Goal: Task Accomplishment & Management: Use online tool/utility

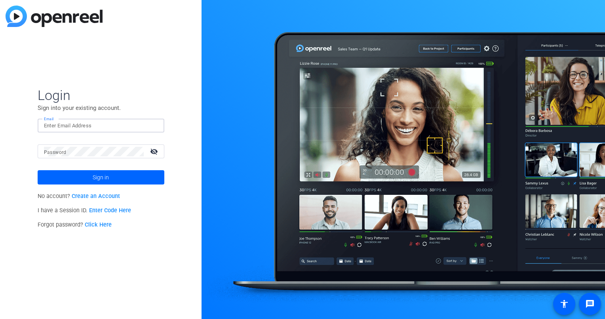
click at [87, 122] on input "Email" at bounding box center [101, 126] width 114 height 10
type input "jack.stenner@victorinsurance.com"
click at [38, 170] on button "Sign in" at bounding box center [101, 177] width 127 height 14
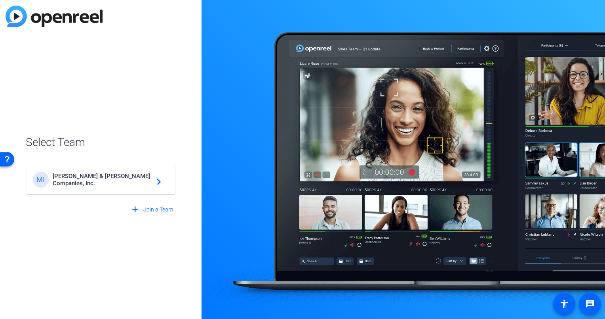
click at [130, 192] on mat-card-content "MI Marsh & McLennan Companies, Inc. navigate_next" at bounding box center [101, 179] width 149 height 29
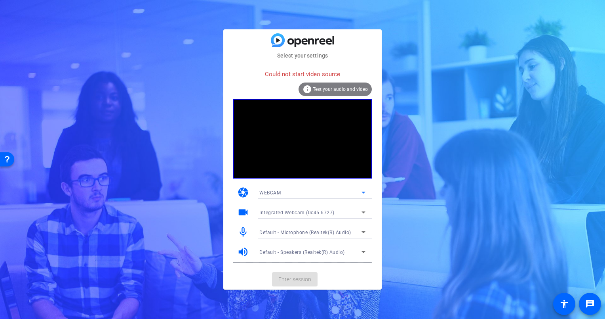
click at [276, 190] on span "WEBCAM" at bounding box center [270, 193] width 21 height 6
click at [276, 190] on div at bounding box center [302, 159] width 605 height 319
click at [276, 190] on span "WEBCAM" at bounding box center [270, 193] width 21 height 6
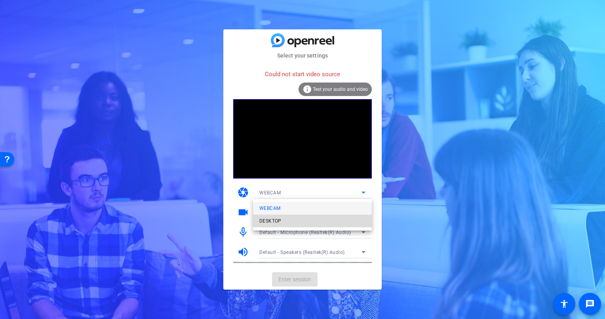
click at [272, 220] on span "DESKTOP" at bounding box center [271, 221] width 22 height 10
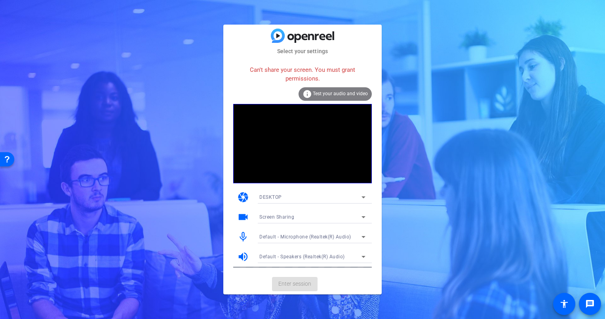
click at [282, 196] on div "DESKTOP" at bounding box center [311, 197] width 102 height 10
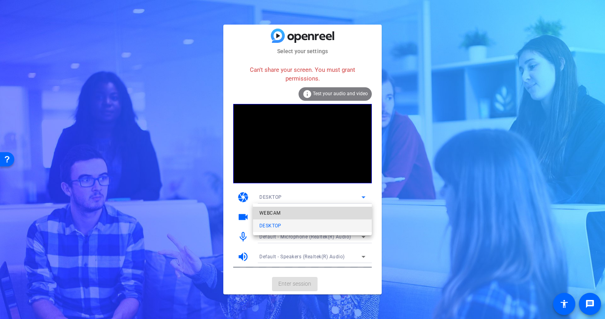
click at [281, 209] on mat-option "WEBCAM" at bounding box center [312, 212] width 119 height 13
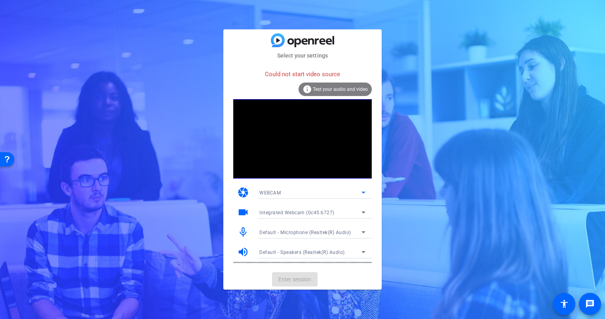
click at [284, 283] on mat-card-actions "Enter session" at bounding box center [302, 279] width 158 height 21
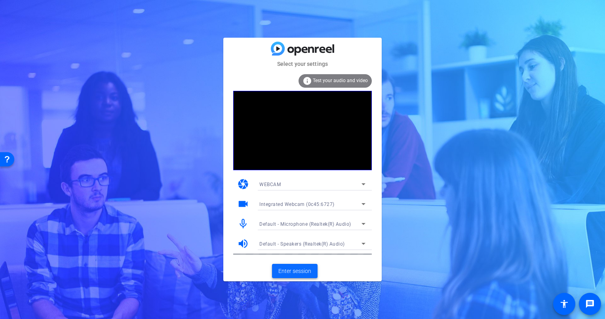
click at [300, 267] on span "Enter session" at bounding box center [295, 271] width 33 height 8
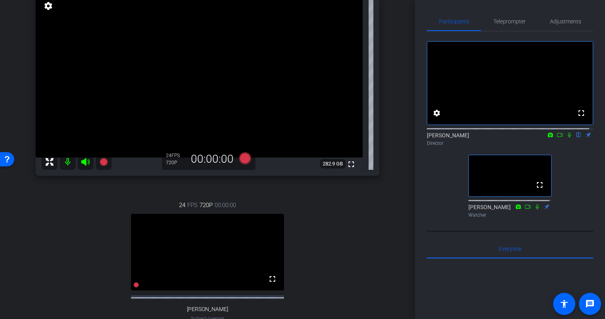
scroll to position [89, 0]
click at [559, 22] on span "Adjustments" at bounding box center [565, 22] width 31 height 6
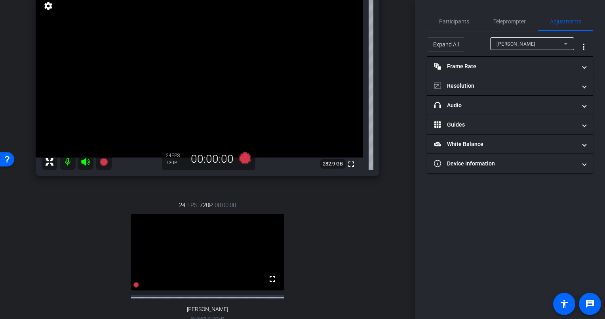
click at [528, 40] on div "[PERSON_NAME]" at bounding box center [530, 44] width 67 height 10
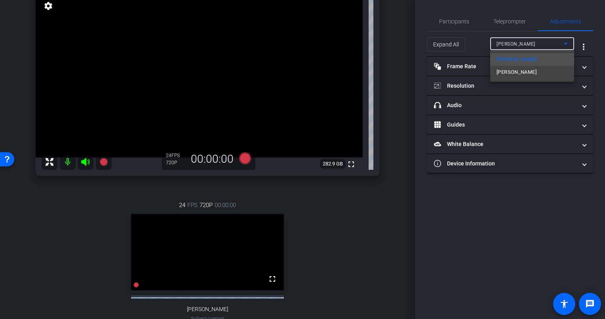
click at [527, 41] on div at bounding box center [302, 159] width 605 height 319
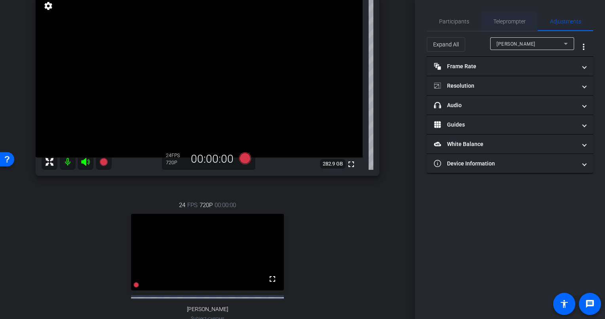
click at [511, 22] on span "Teleprompter" at bounding box center [510, 22] width 32 height 6
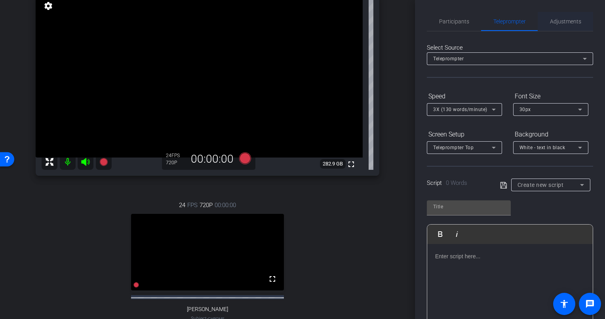
click at [553, 24] on span "Adjustments" at bounding box center [565, 22] width 31 height 6
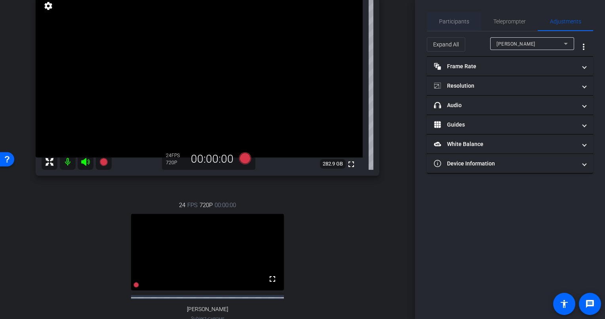
click at [461, 24] on span "Participants" at bounding box center [454, 22] width 30 height 6
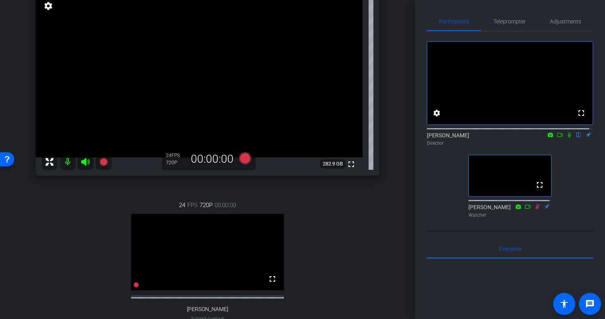
scroll to position [199, 0]
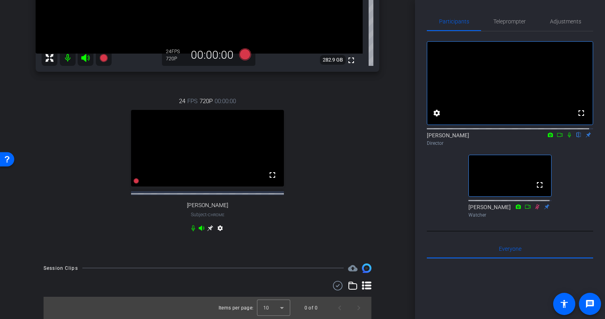
click at [362, 287] on icon at bounding box center [367, 286] width 10 height 10
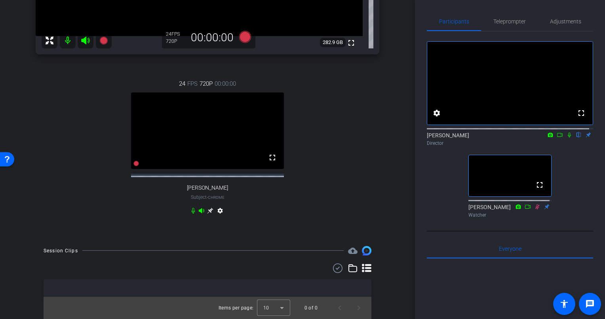
scroll to position [213, 0]
click at [565, 303] on mat-icon "accessibility" at bounding box center [565, 304] width 10 height 10
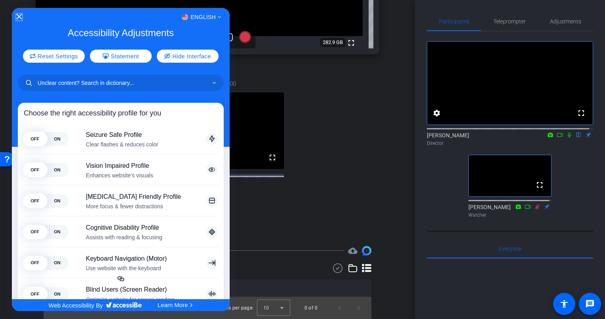
click at [17, 19] on icon "Close Accessibility Interface" at bounding box center [20, 17] width 6 height 6
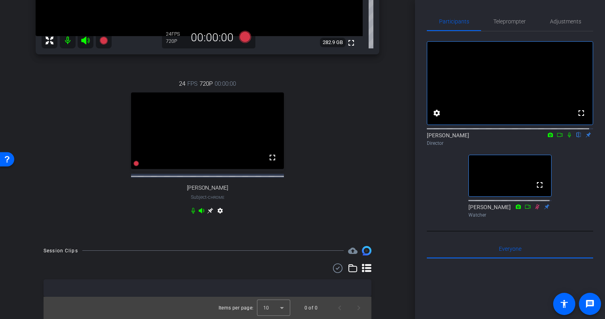
scroll to position [0, 0]
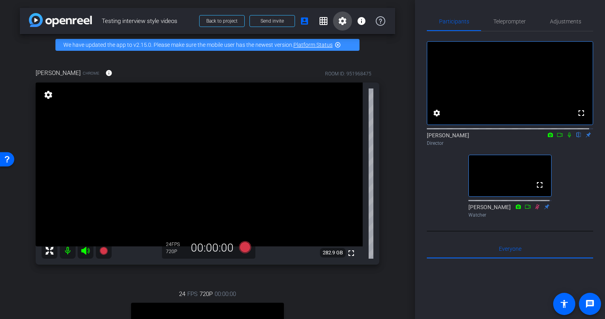
click at [338, 19] on mat-icon "settings" at bounding box center [343, 21] width 10 height 10
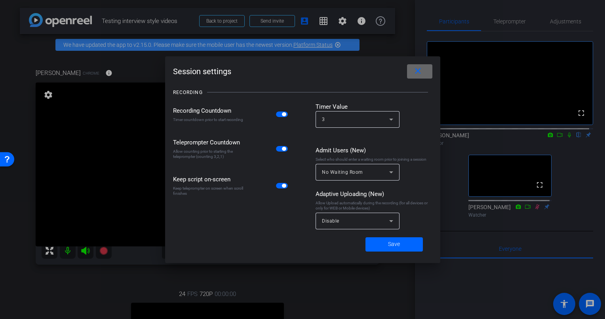
click at [412, 68] on span at bounding box center [419, 71] width 25 height 19
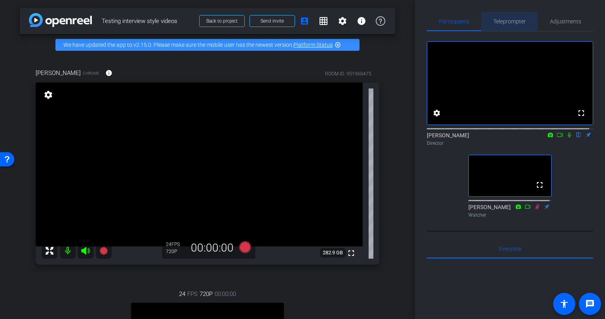
click at [499, 19] on span "Teleprompter" at bounding box center [510, 22] width 32 height 6
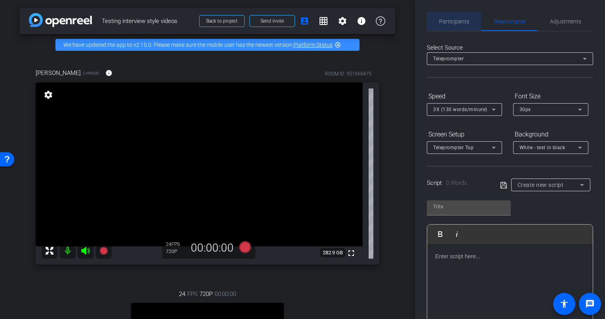
click at [462, 19] on span "Participants" at bounding box center [454, 22] width 30 height 6
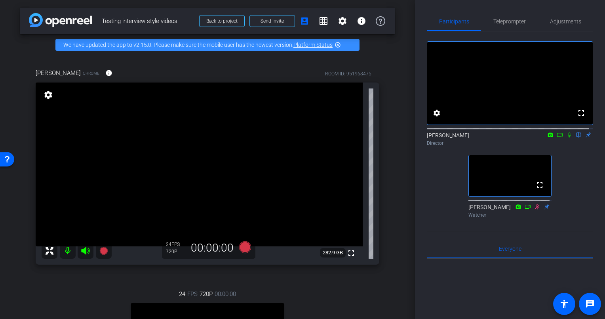
click at [557, 137] on icon at bounding box center [560, 135] width 6 height 6
click at [567, 137] on icon at bounding box center [569, 134] width 4 height 4
click at [575, 138] on mat-icon "flip" at bounding box center [580, 134] width 10 height 7
click at [548, 137] on icon at bounding box center [550, 134] width 5 height 4
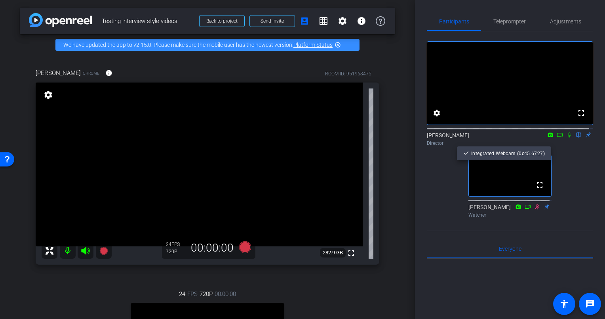
drag, startPoint x: 414, startPoint y: 116, endPoint x: 412, endPoint y: 174, distance: 58.3
click at [412, 174] on div at bounding box center [302, 159] width 605 height 319
click at [339, 43] on mat-icon "highlight_off" at bounding box center [338, 45] width 6 height 6
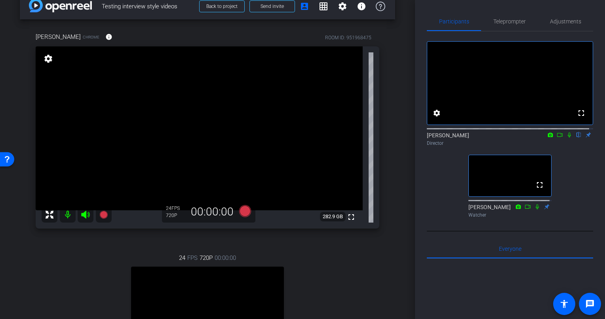
scroll to position [16, 0]
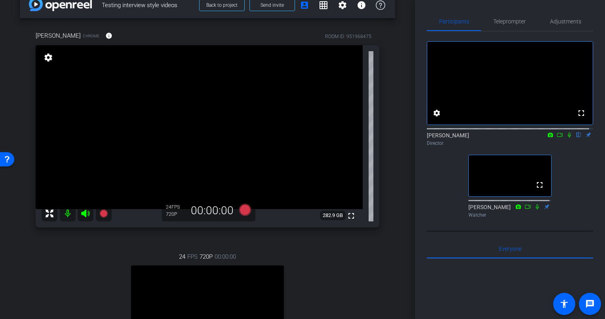
drag, startPoint x: 409, startPoint y: 181, endPoint x: 409, endPoint y: 154, distance: 26.9
click at [409, 154] on div "arrow_back Testing interview style videos Back to project Send invite account_b…" at bounding box center [207, 143] width 415 height 319
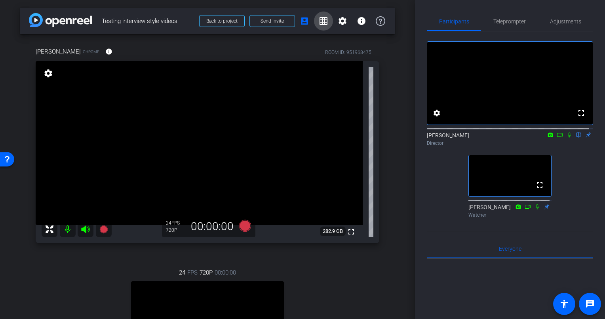
click at [319, 20] on mat-icon "grid_on" at bounding box center [324, 21] width 10 height 10
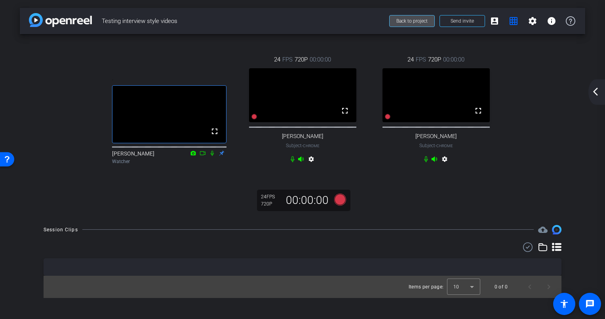
click at [425, 21] on span "Back to project" at bounding box center [412, 21] width 31 height 6
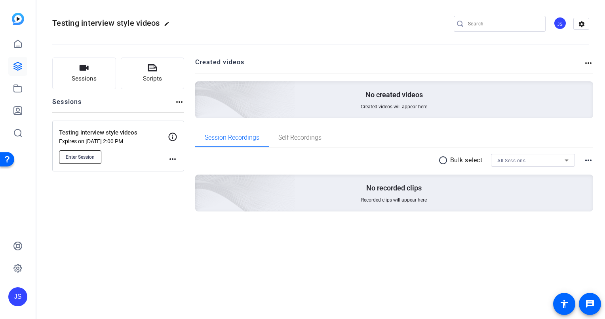
click at [83, 156] on span "Enter Session" at bounding box center [80, 157] width 29 height 6
click at [22, 70] on icon at bounding box center [18, 66] width 10 height 10
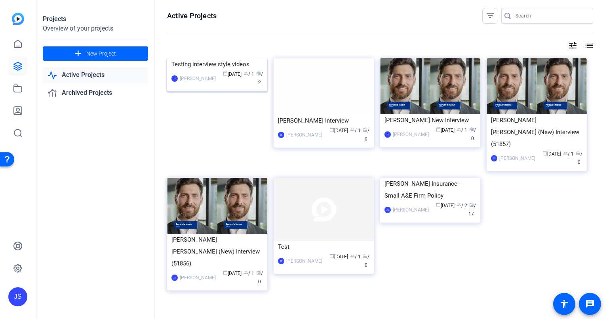
click at [203, 70] on div "Testing interview style videos" at bounding box center [218, 64] width 92 height 12
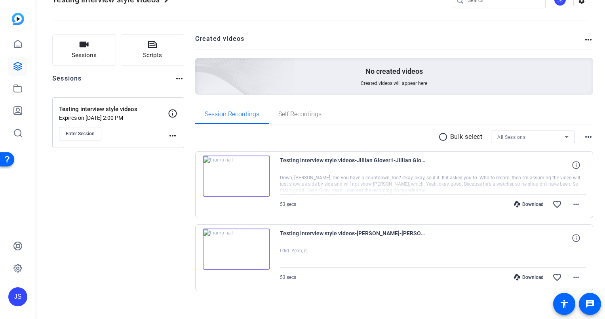
scroll to position [30, 0]
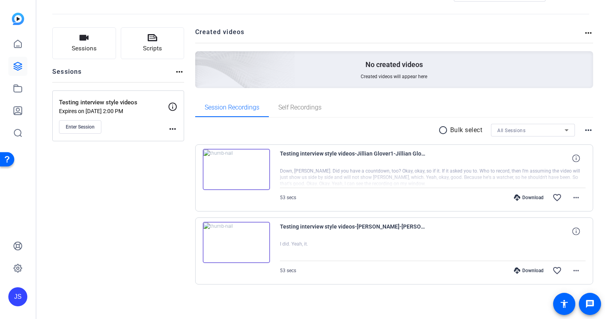
click at [11, 293] on div "JS" at bounding box center [17, 296] width 19 height 19
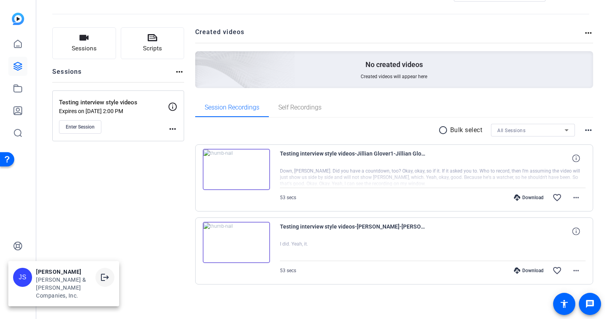
click at [100, 282] on mat-icon "logout" at bounding box center [105, 277] width 10 height 10
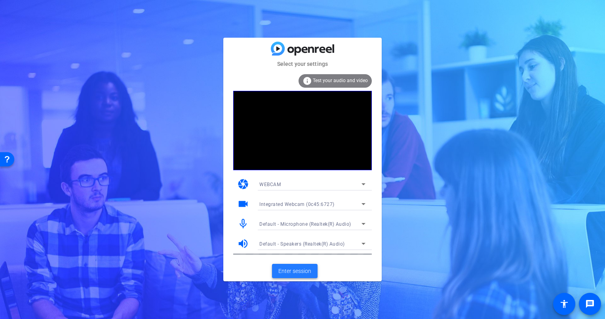
click at [295, 269] on span "Enter session" at bounding box center [295, 271] width 33 height 8
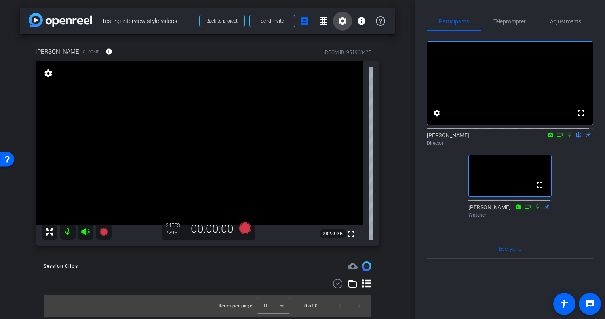
click at [345, 22] on mat-icon "settings" at bounding box center [343, 21] width 10 height 10
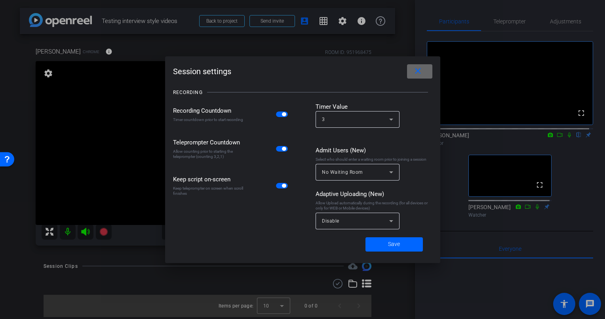
click at [417, 73] on mat-icon "close" at bounding box center [418, 71] width 10 height 10
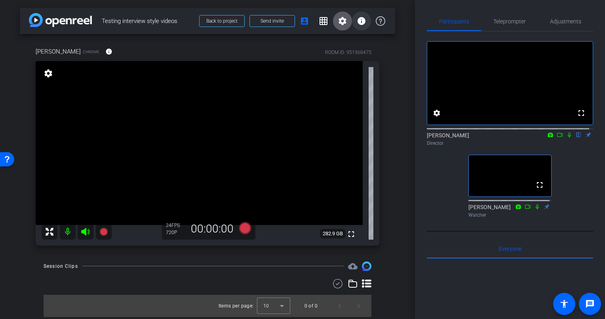
click at [363, 24] on mat-icon "info" at bounding box center [362, 21] width 10 height 10
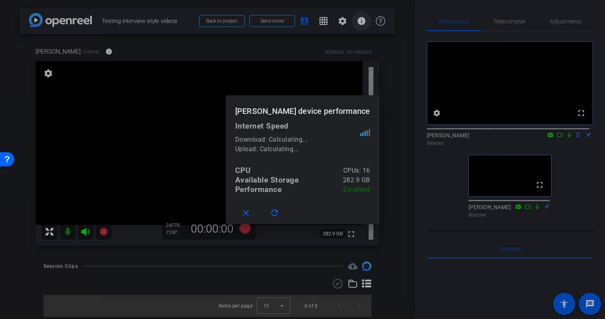
click at [363, 24] on div at bounding box center [302, 159] width 605 height 319
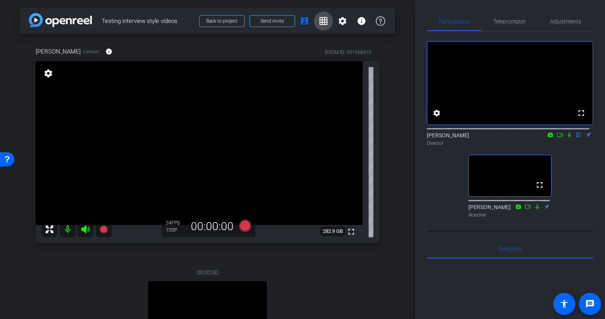
click at [319, 20] on mat-icon "grid_on" at bounding box center [324, 21] width 10 height 10
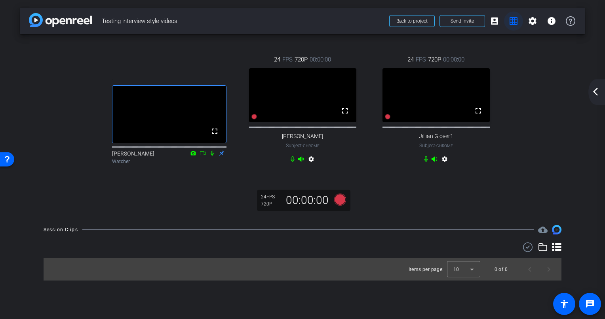
click at [514, 22] on mat-icon "grid_on" at bounding box center [514, 21] width 10 height 10
click at [495, 19] on mat-icon "account_box" at bounding box center [495, 21] width 10 height 10
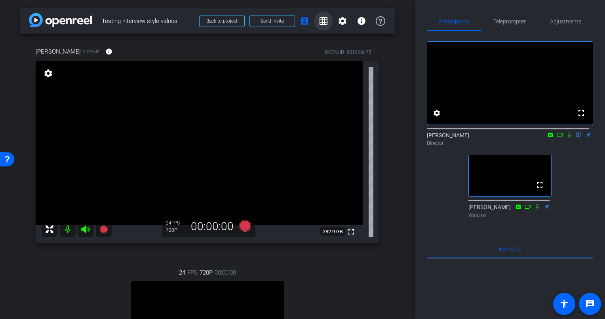
click at [320, 21] on mat-icon "grid_on" at bounding box center [324, 21] width 10 height 10
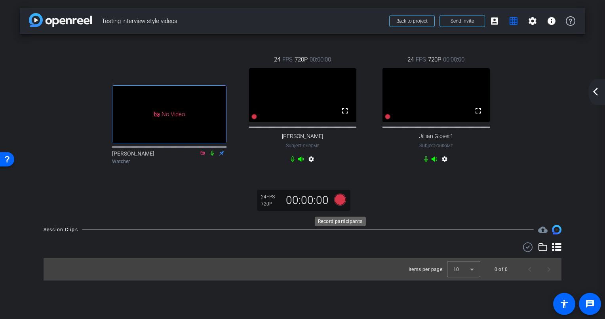
click at [338, 205] on icon at bounding box center [340, 199] width 12 height 12
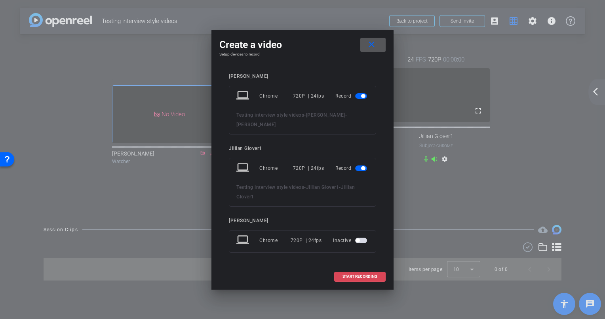
click at [347, 273] on span at bounding box center [360, 276] width 51 height 19
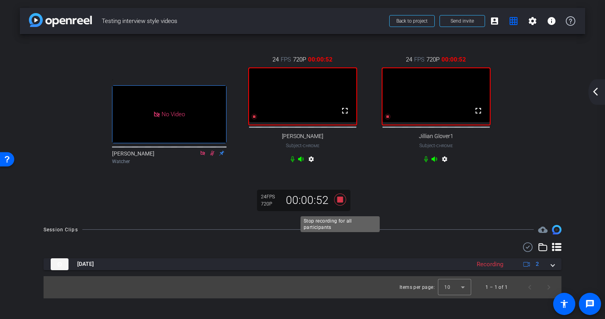
click at [342, 205] on icon at bounding box center [340, 199] width 12 height 12
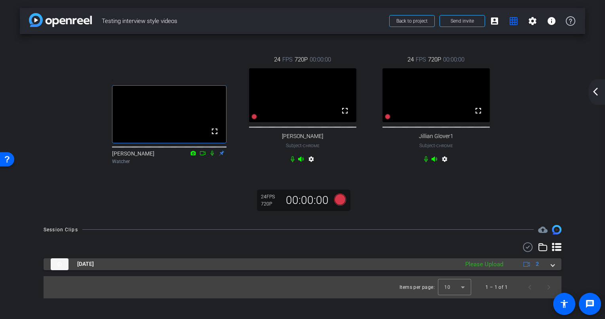
click at [487, 268] on div "Please Upload" at bounding box center [485, 264] width 46 height 9
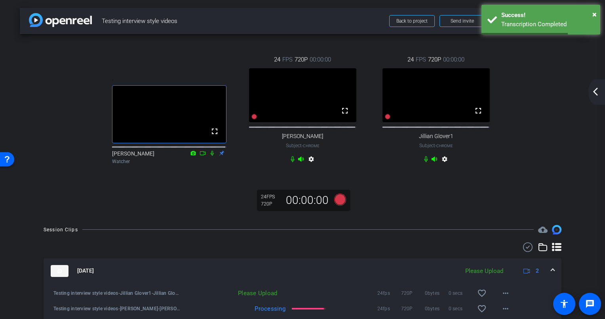
drag, startPoint x: 601, startPoint y: 70, endPoint x: 604, endPoint y: 120, distance: 50.8
click at [604, 120] on div "arrow_back Testing interview style videos Back to project Send invite account_b…" at bounding box center [302, 159] width 605 height 319
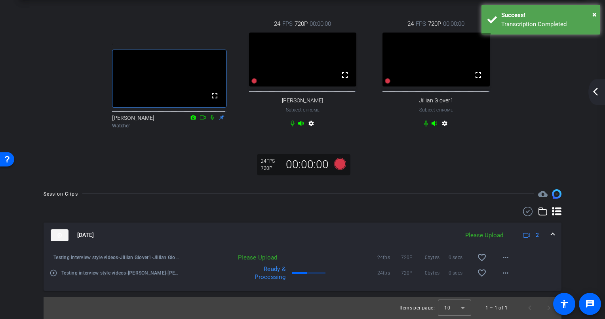
scroll to position [41, 0]
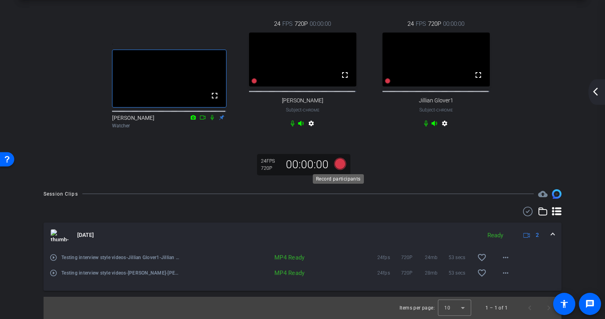
click at [339, 166] on icon at bounding box center [340, 163] width 12 height 12
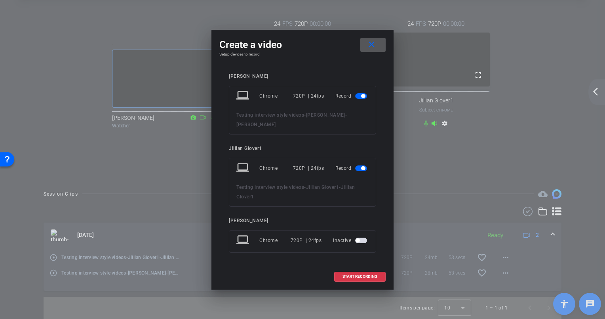
click at [373, 46] on mat-icon "close" at bounding box center [372, 45] width 10 height 10
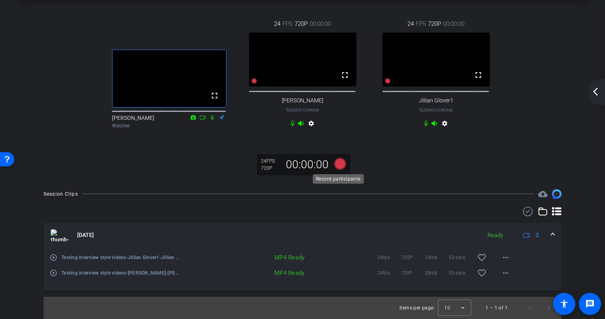
click at [334, 162] on icon at bounding box center [340, 163] width 12 height 12
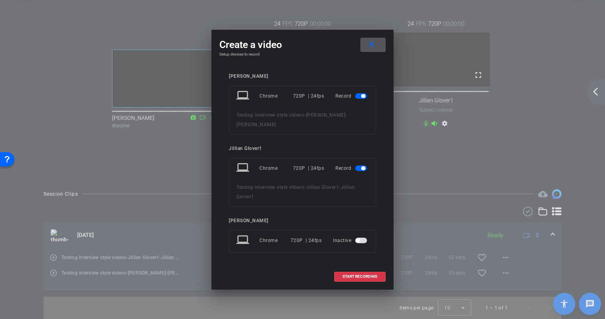
click at [357, 168] on span "button" at bounding box center [361, 168] width 12 height 6
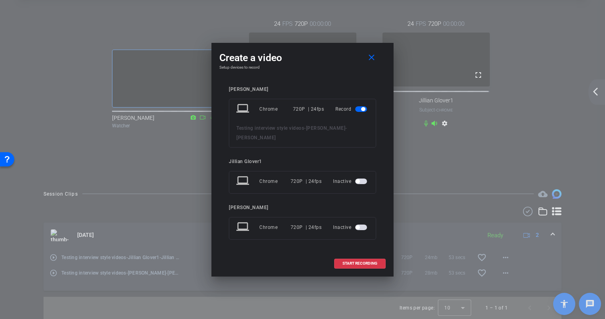
click at [361, 180] on span "button" at bounding box center [361, 181] width 12 height 6
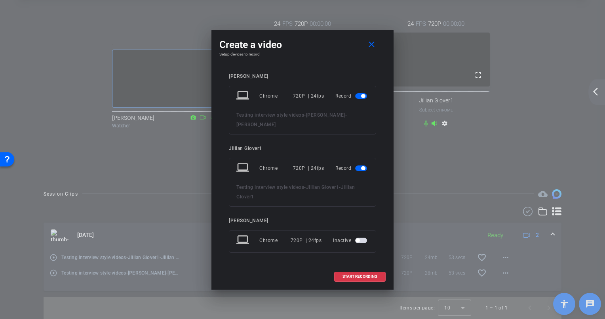
click at [361, 241] on span "button" at bounding box center [361, 240] width 12 height 6
click at [356, 240] on span "button" at bounding box center [361, 240] width 12 height 6
click at [373, 48] on mat-icon "close" at bounding box center [372, 45] width 10 height 10
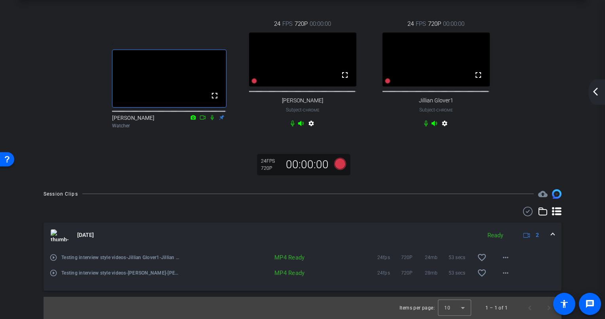
click at [552, 211] on icon at bounding box center [557, 211] width 10 height 8
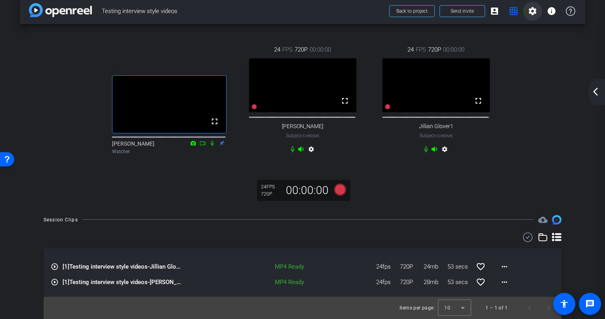
click at [528, 7] on mat-icon "settings" at bounding box center [533, 11] width 10 height 10
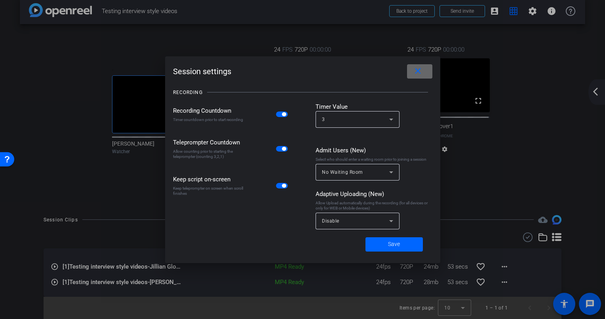
click at [426, 69] on span at bounding box center [419, 71] width 25 height 19
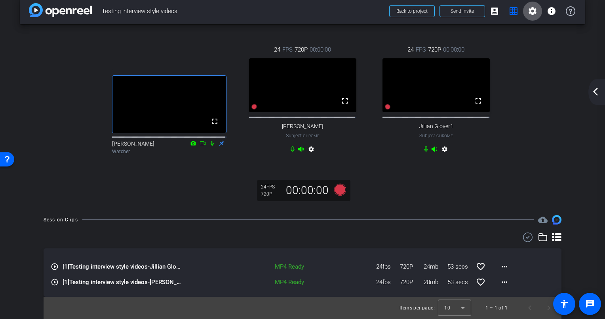
scroll to position [11, 0]
click at [443, 154] on mat-icon "settings" at bounding box center [445, 151] width 10 height 10
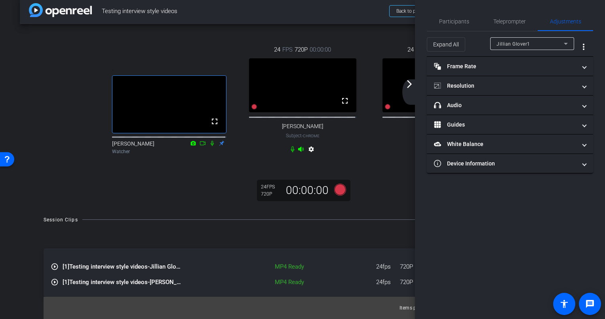
click at [396, 204] on div ". fullscreen [PERSON_NAME] Watcher 24 FPS 720P 00:00:00 fullscreen [PERSON_NAME…" at bounding box center [303, 115] width 566 height 183
click at [375, 162] on div "24 FPS 720P 00:00:00 fullscreen Jillian Glover1 Subject - Chrome settings" at bounding box center [437, 100] width 134 height 136
click at [515, 31] on div "Expand All Jillian Glover1 more_vert" at bounding box center [510, 43] width 166 height 25
click at [504, 16] on span "Teleprompter" at bounding box center [510, 21] width 32 height 19
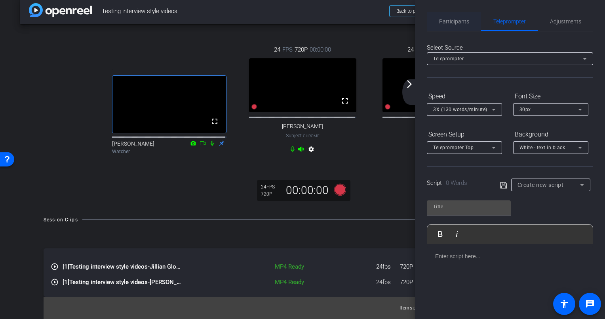
click at [453, 21] on span "Participants" at bounding box center [454, 22] width 30 height 6
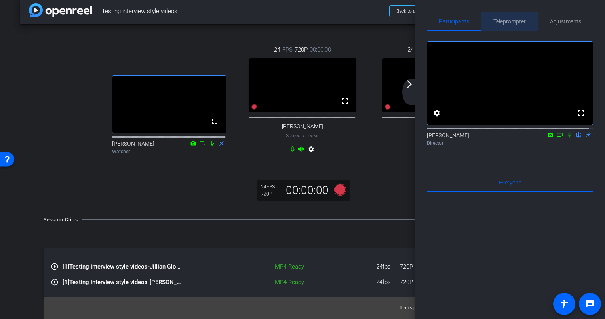
click at [508, 19] on span "Teleprompter" at bounding box center [510, 22] width 32 height 6
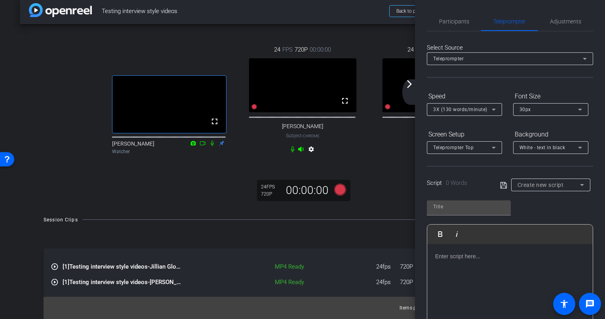
click at [408, 168] on div "24 FPS 720P 00:00:00 fullscreen Jillian Glover1 Subject - Chrome settings" at bounding box center [437, 100] width 134 height 136
drag, startPoint x: 415, startPoint y: 170, endPoint x: 436, endPoint y: 172, distance: 20.7
click at [436, 172] on div "Participants Teleprompter Adjustments settings [PERSON_NAME] flip Director Ever…" at bounding box center [510, 159] width 190 height 319
click at [380, 207] on div ". fullscreen [PERSON_NAME] Watcher 24 FPS 720P 00:00:00 fullscreen [PERSON_NAME…" at bounding box center [303, 115] width 566 height 183
click at [561, 24] on span "Adjustments" at bounding box center [565, 22] width 31 height 6
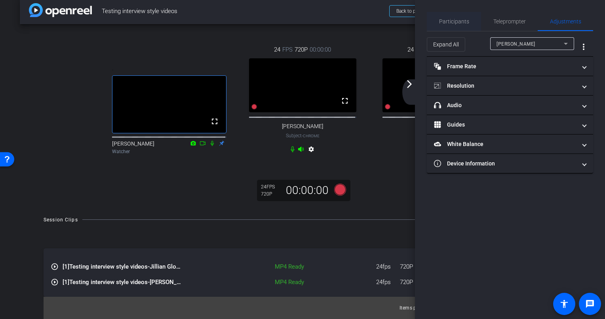
click at [465, 22] on span "Participants" at bounding box center [454, 22] width 30 height 6
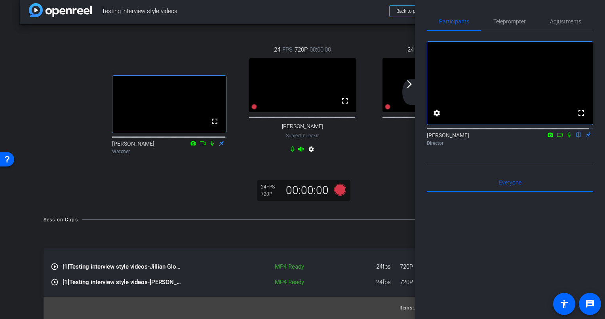
click at [410, 84] on mat-icon "arrow_forward_ios" at bounding box center [410, 84] width 10 height 10
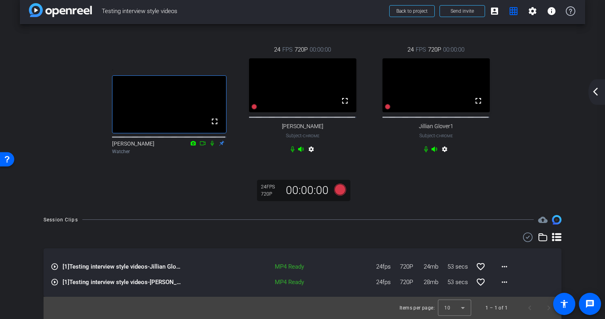
click at [4, 161] on div "Open Resource Center" at bounding box center [7, 159] width 6 height 6
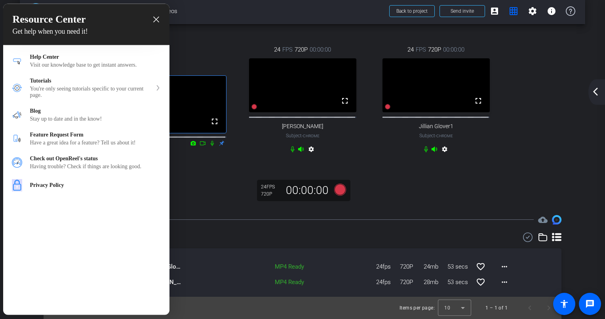
click at [229, 200] on div at bounding box center [302, 159] width 605 height 319
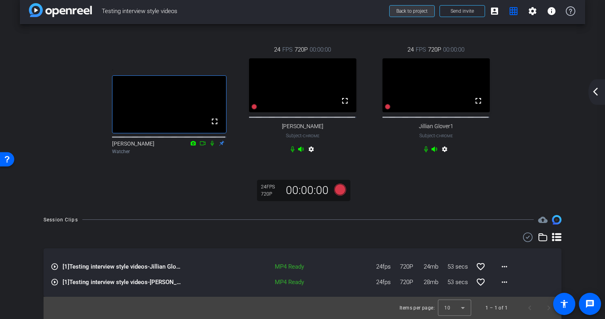
click at [407, 8] on span "Back to project" at bounding box center [412, 11] width 31 height 6
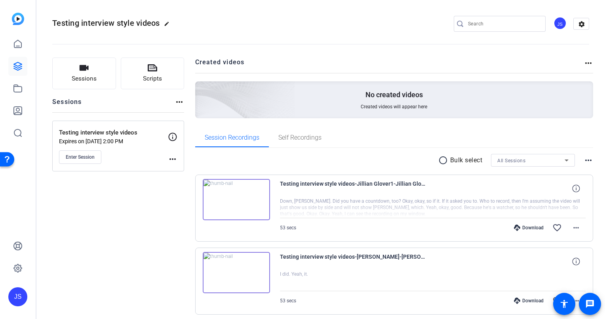
click at [233, 198] on img at bounding box center [236, 199] width 67 height 41
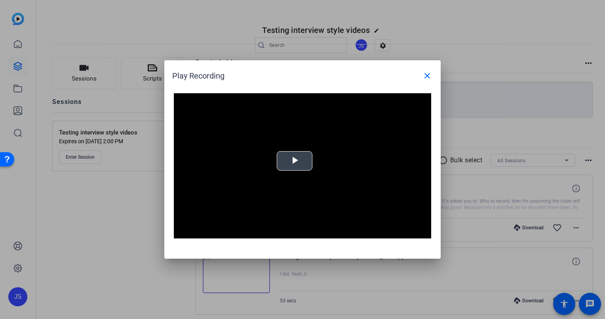
click at [295, 161] on span "Video Player" at bounding box center [295, 161] width 0 height 0
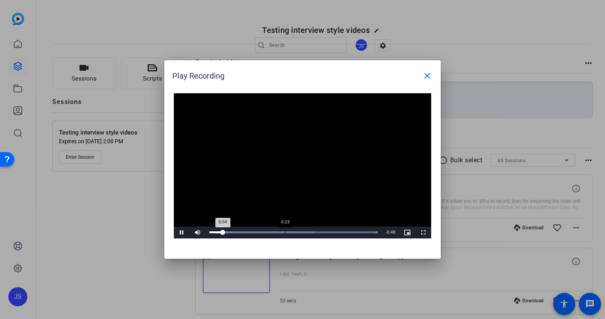
click at [285, 229] on div "Loaded : 100.00% 0:23 0:04" at bounding box center [294, 232] width 176 height 12
click at [331, 227] on div "Loaded : 100.00% 0:38 0:25" at bounding box center [294, 232] width 176 height 12
click at [428, 75] on mat-icon "close" at bounding box center [428, 76] width 10 height 10
